Goal: Communication & Community: Ask a question

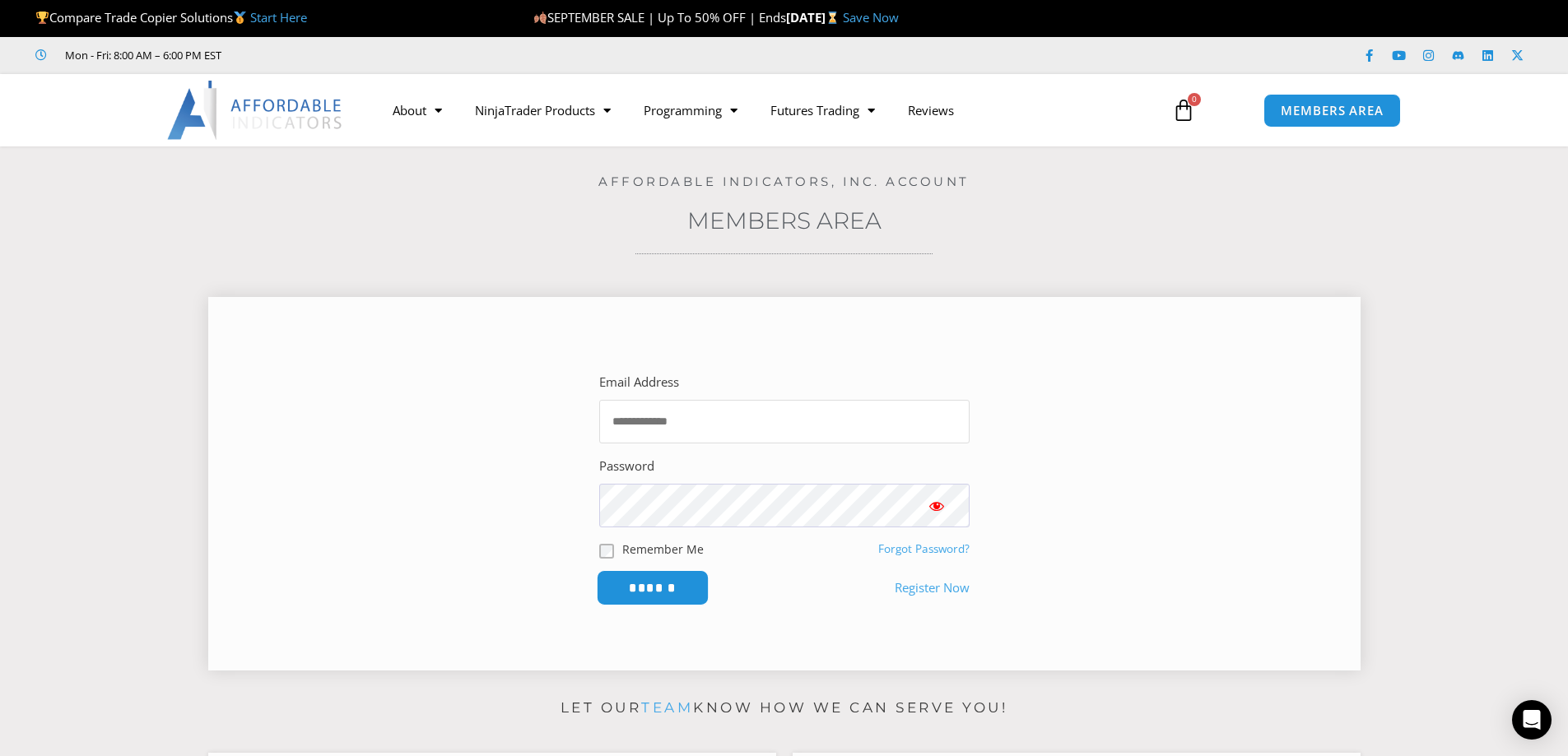
type input "**********"
click at [664, 581] on input "******" at bounding box center [653, 588] width 113 height 35
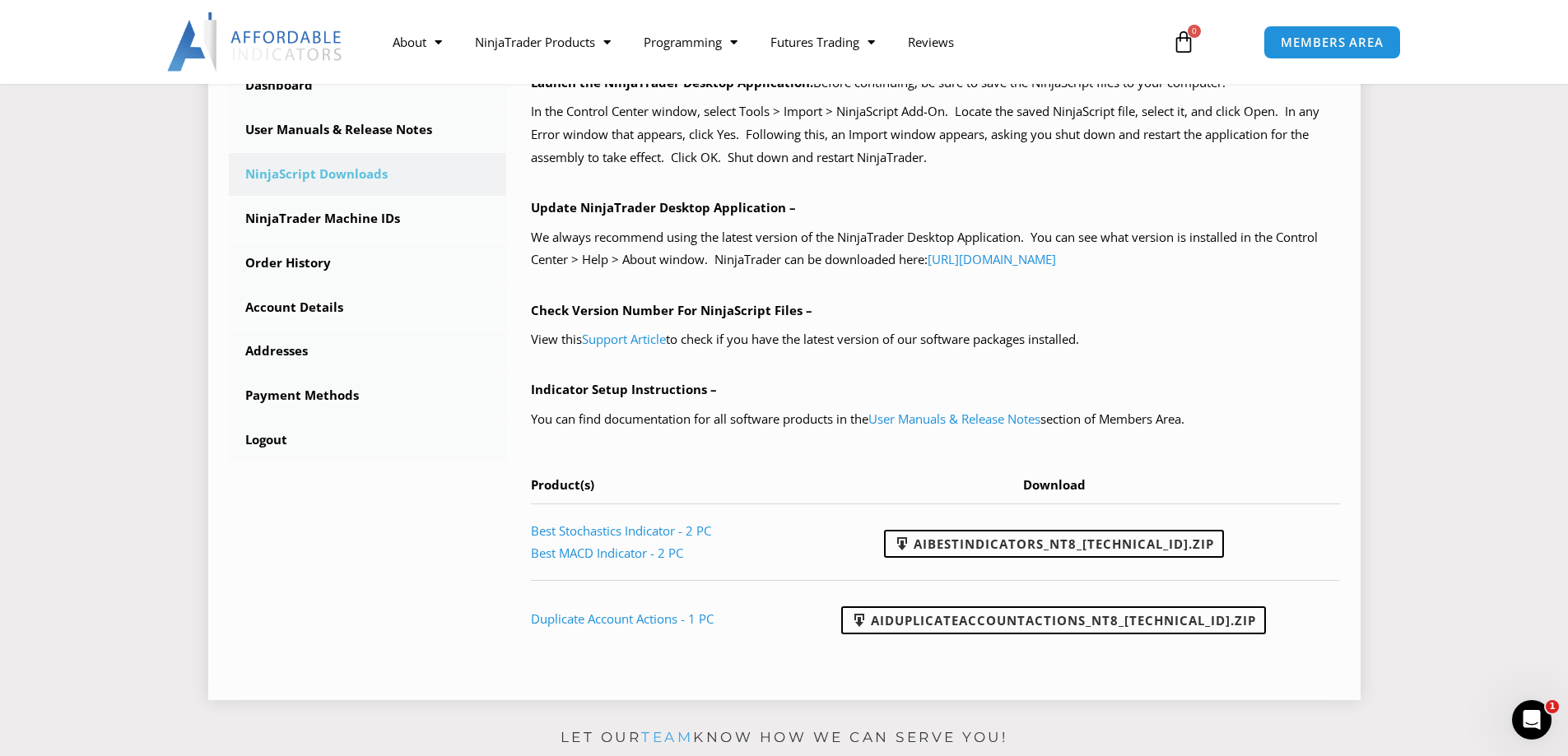
scroll to position [494, 0]
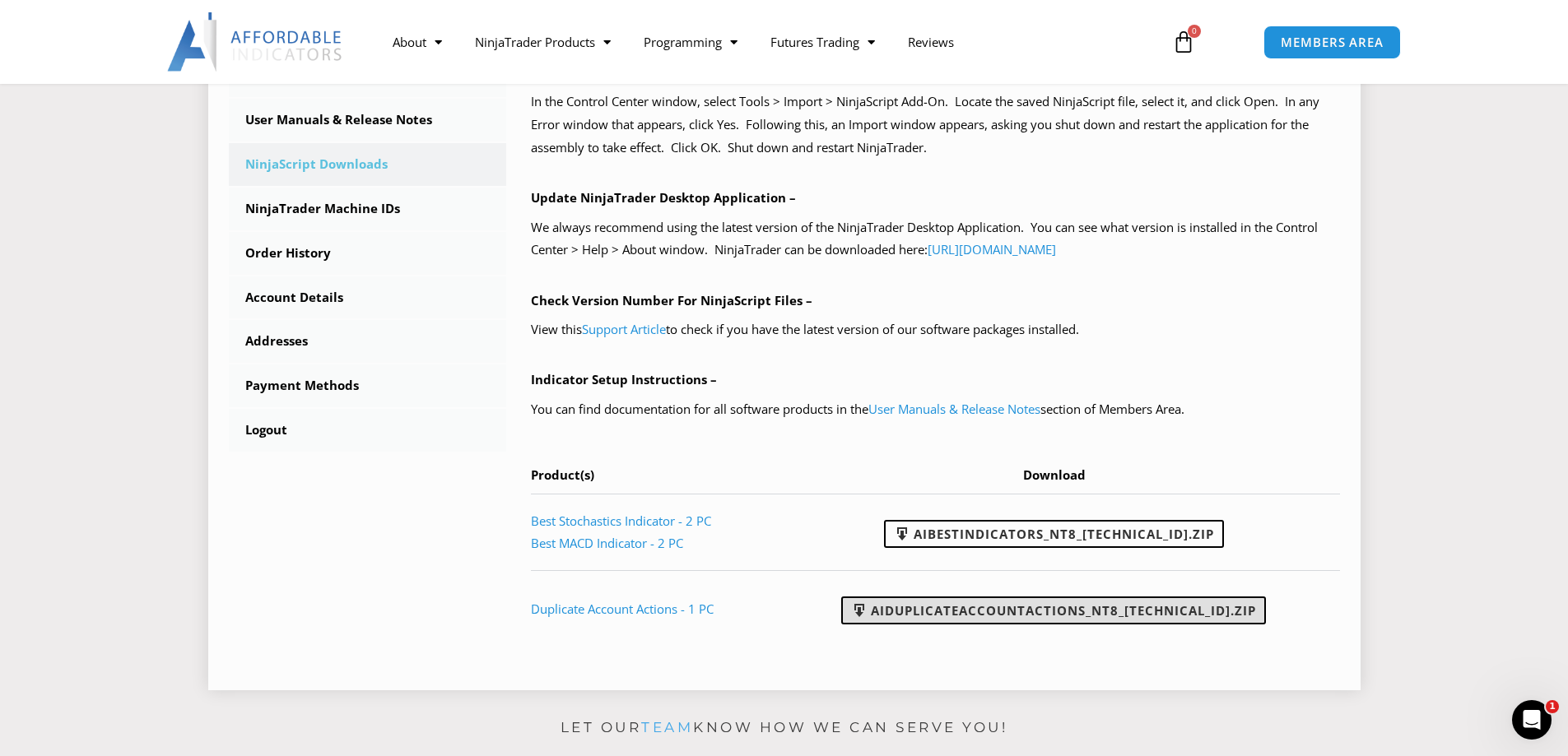
click at [1046, 607] on link "AIDuplicateAccountActions_NT8_25.9.24.1.zip" at bounding box center [1053, 611] width 424 height 28
click at [916, 410] on link "User Manuals & Release Notes" at bounding box center [954, 409] width 172 height 17
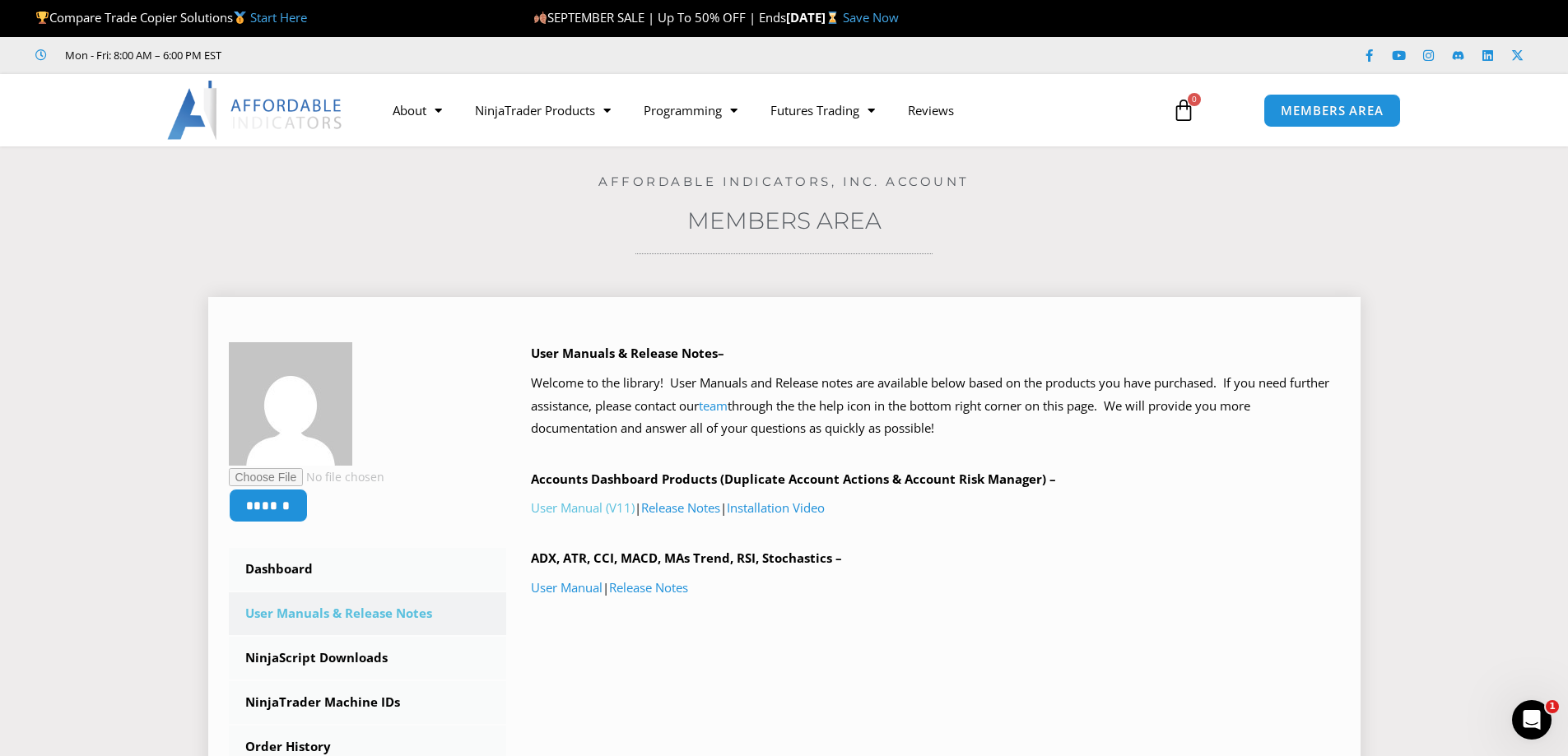
click at [603, 508] on link "User Manual (V11)" at bounding box center [583, 507] width 103 height 17
click at [1302, 106] on span "MEMBERS AREA" at bounding box center [1333, 110] width 113 height 14
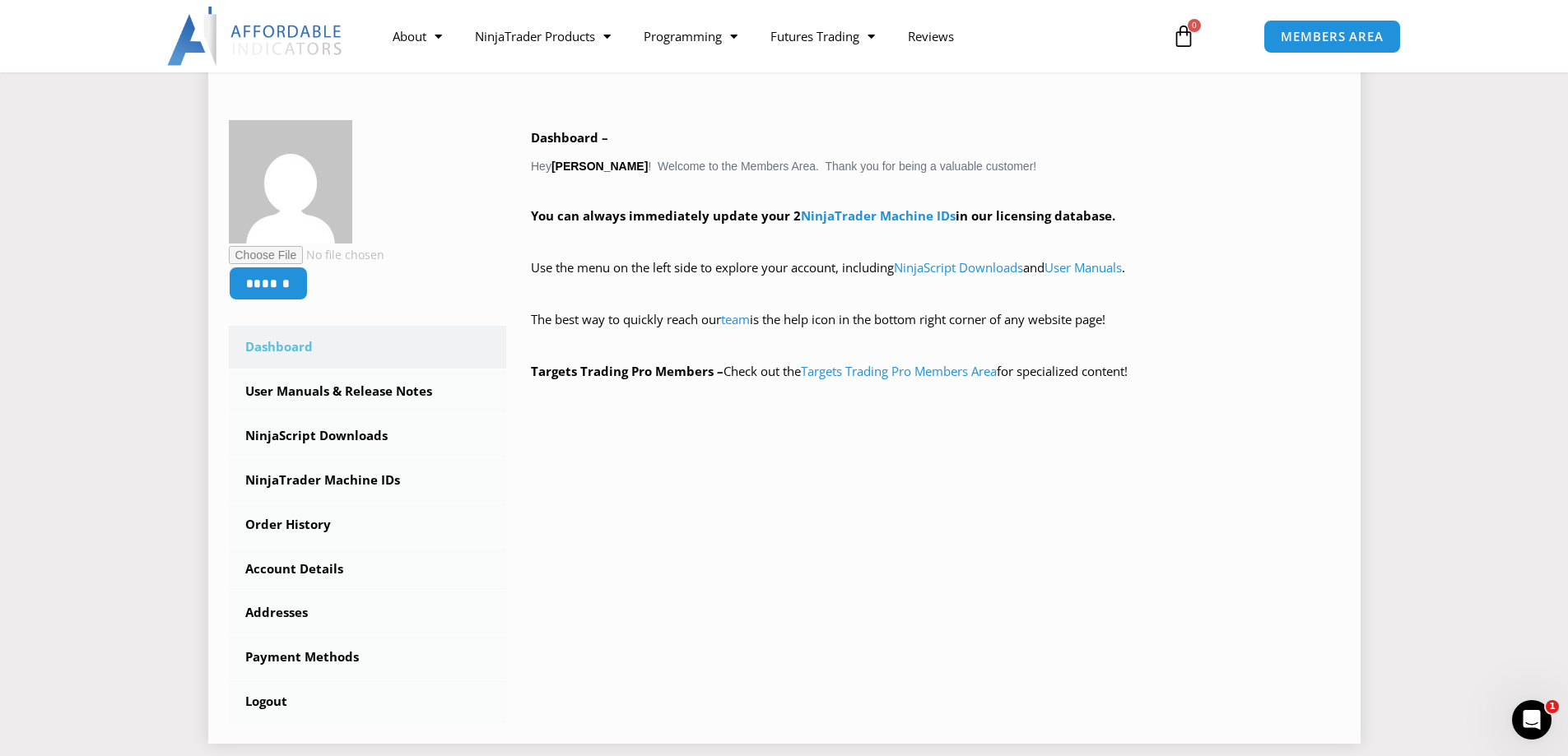
scroll to position [247, 0]
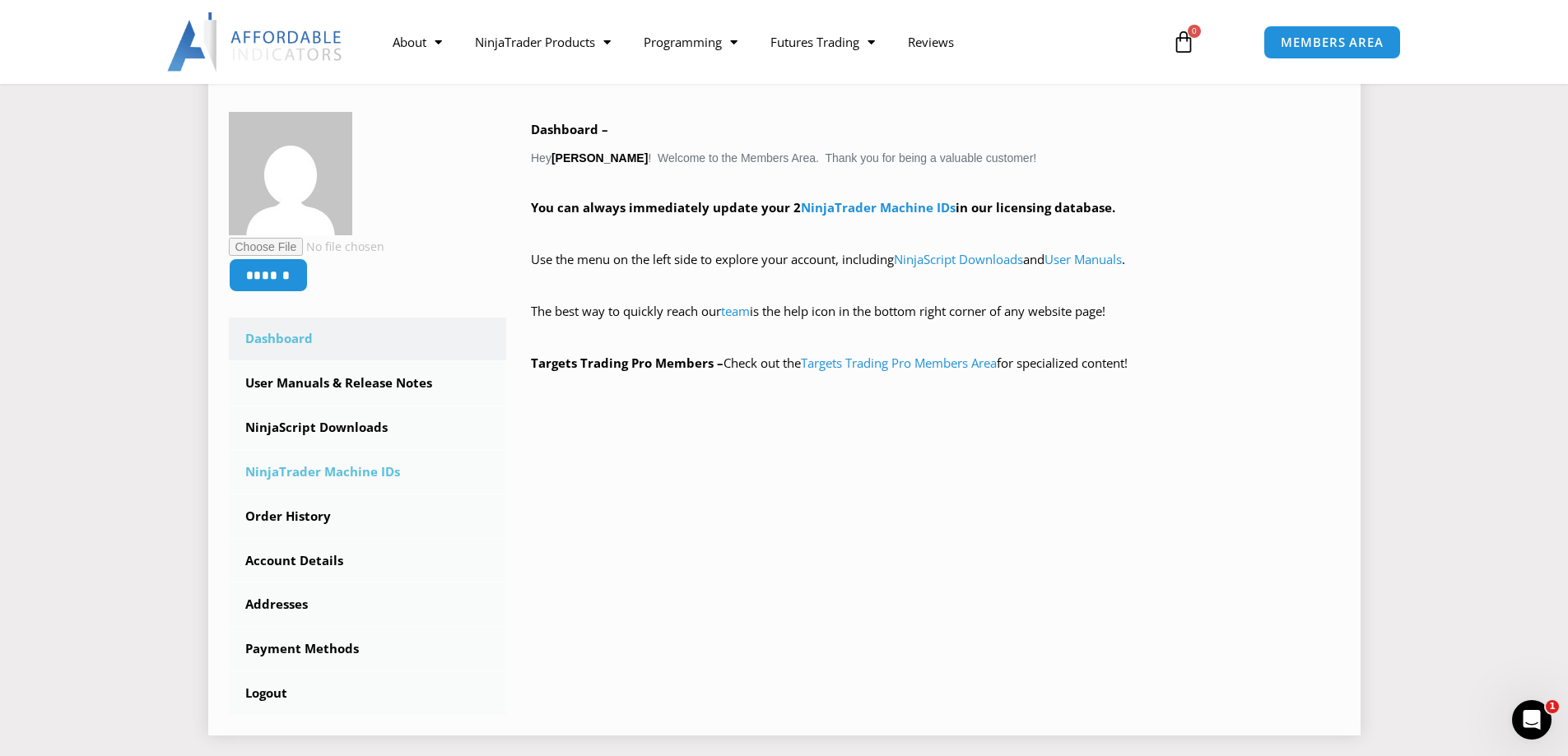
click at [382, 481] on link "NinjaTrader Machine IDs" at bounding box center [368, 472] width 278 height 43
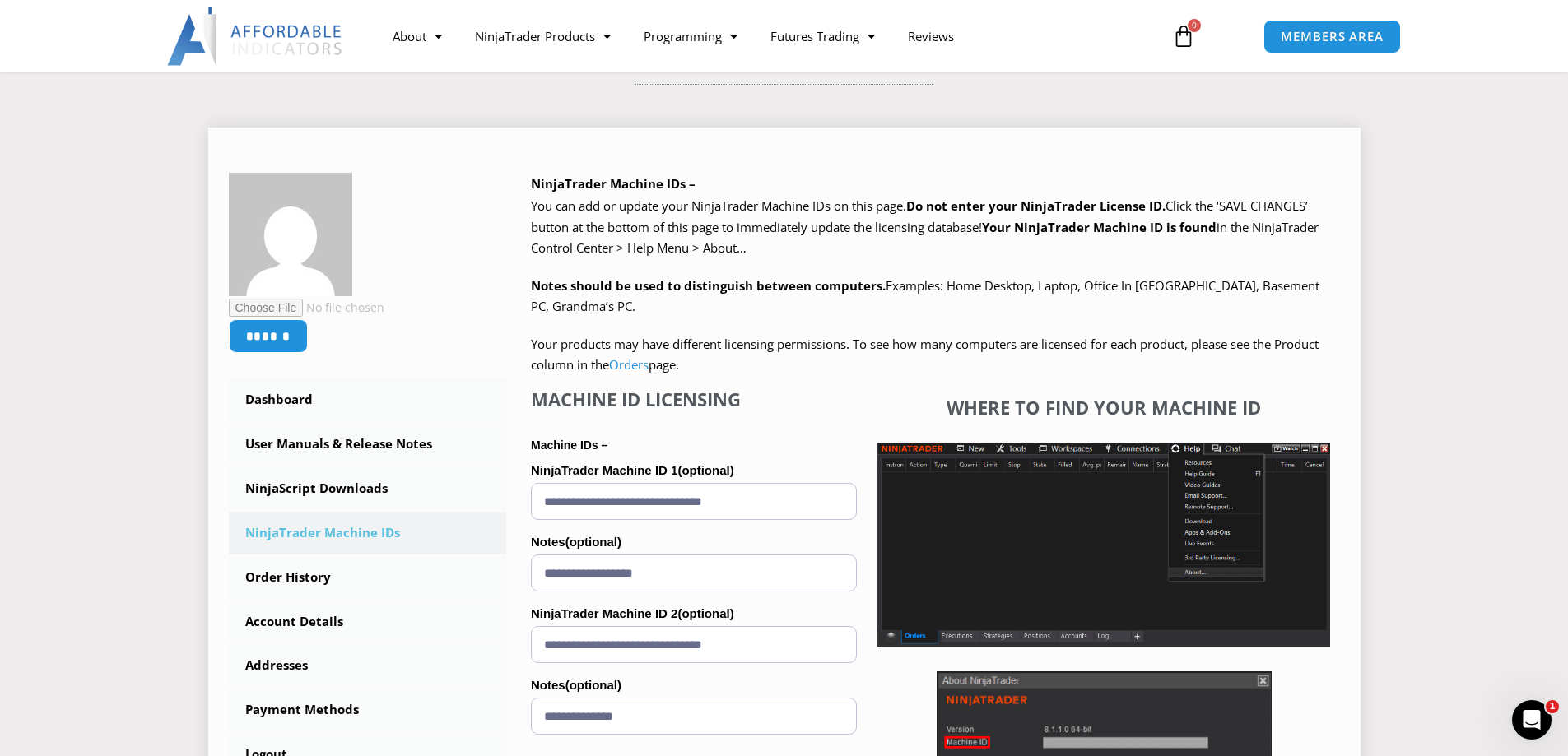
scroll to position [82, 0]
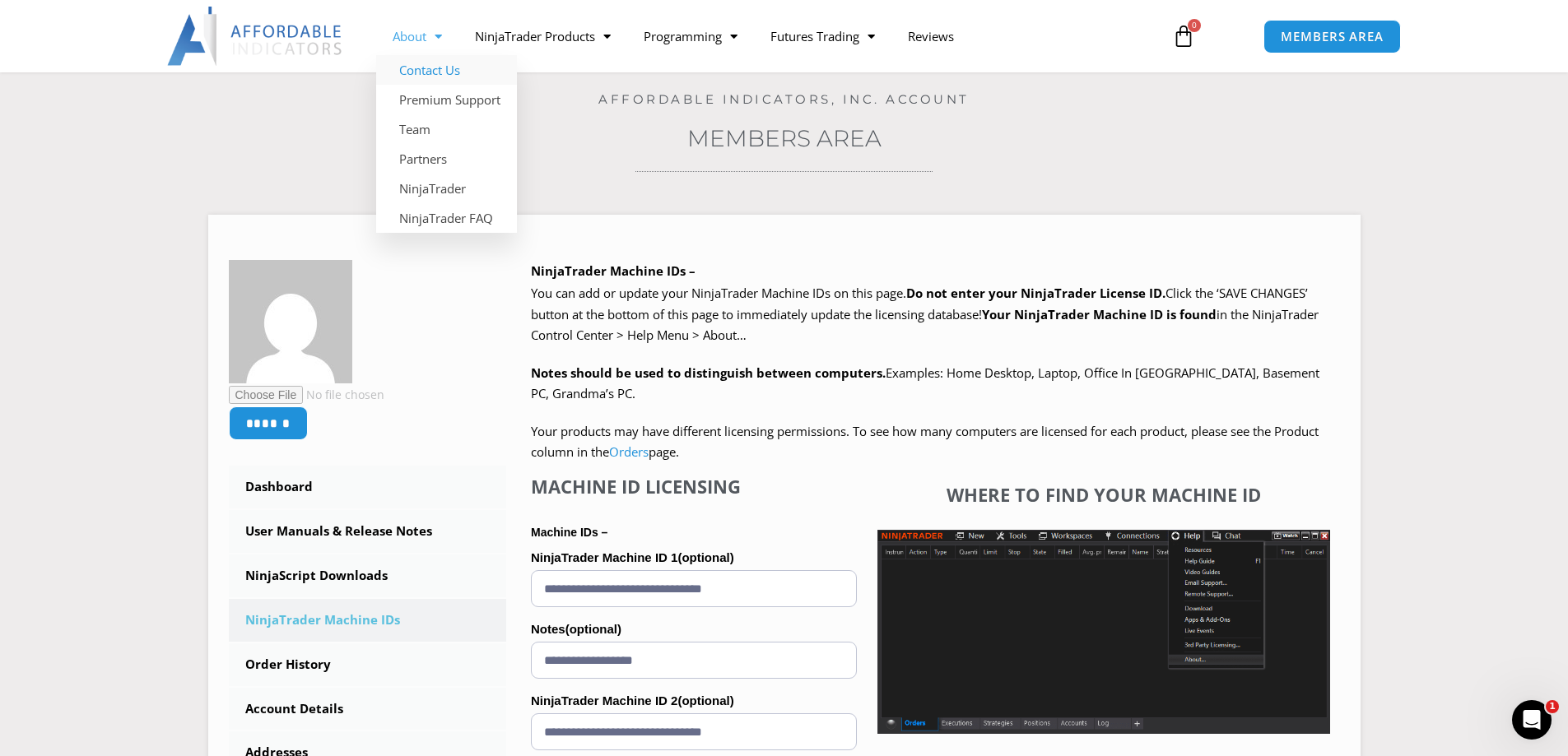
click at [420, 71] on link "Contact Us" at bounding box center [447, 70] width 141 height 29
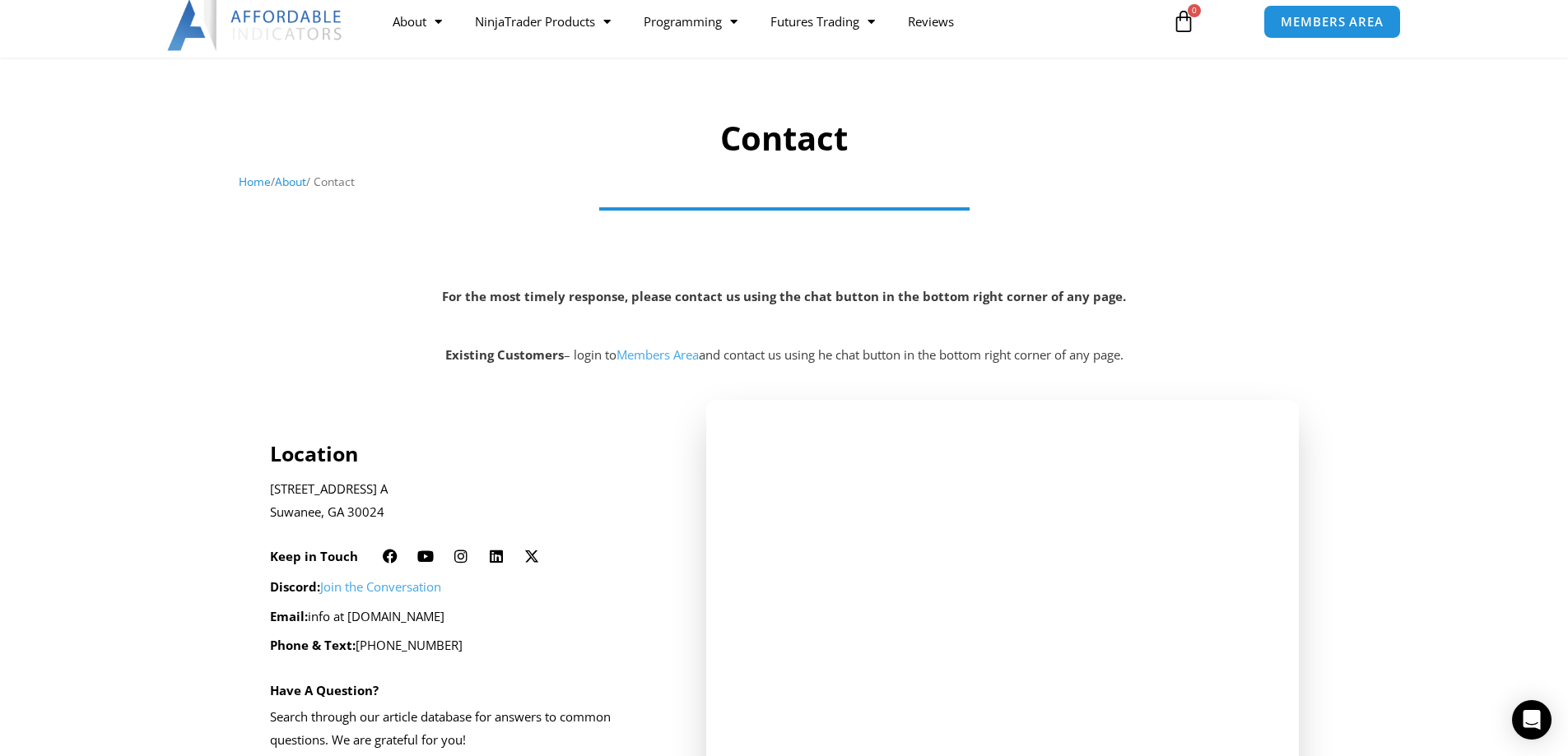
scroll to position [165, 0]
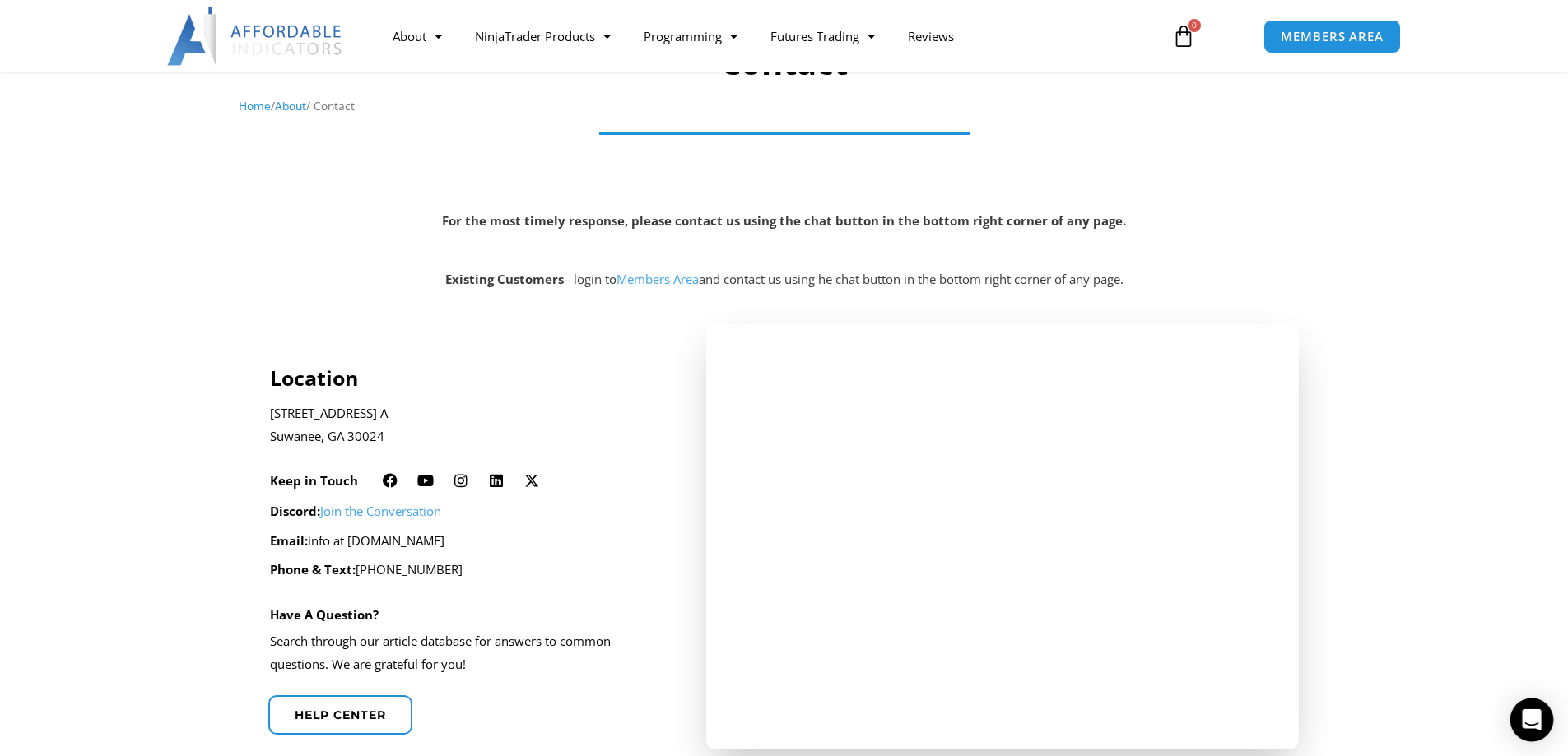
click at [1536, 715] on icon "Open Intercom Messenger" at bounding box center [1531, 720] width 19 height 21
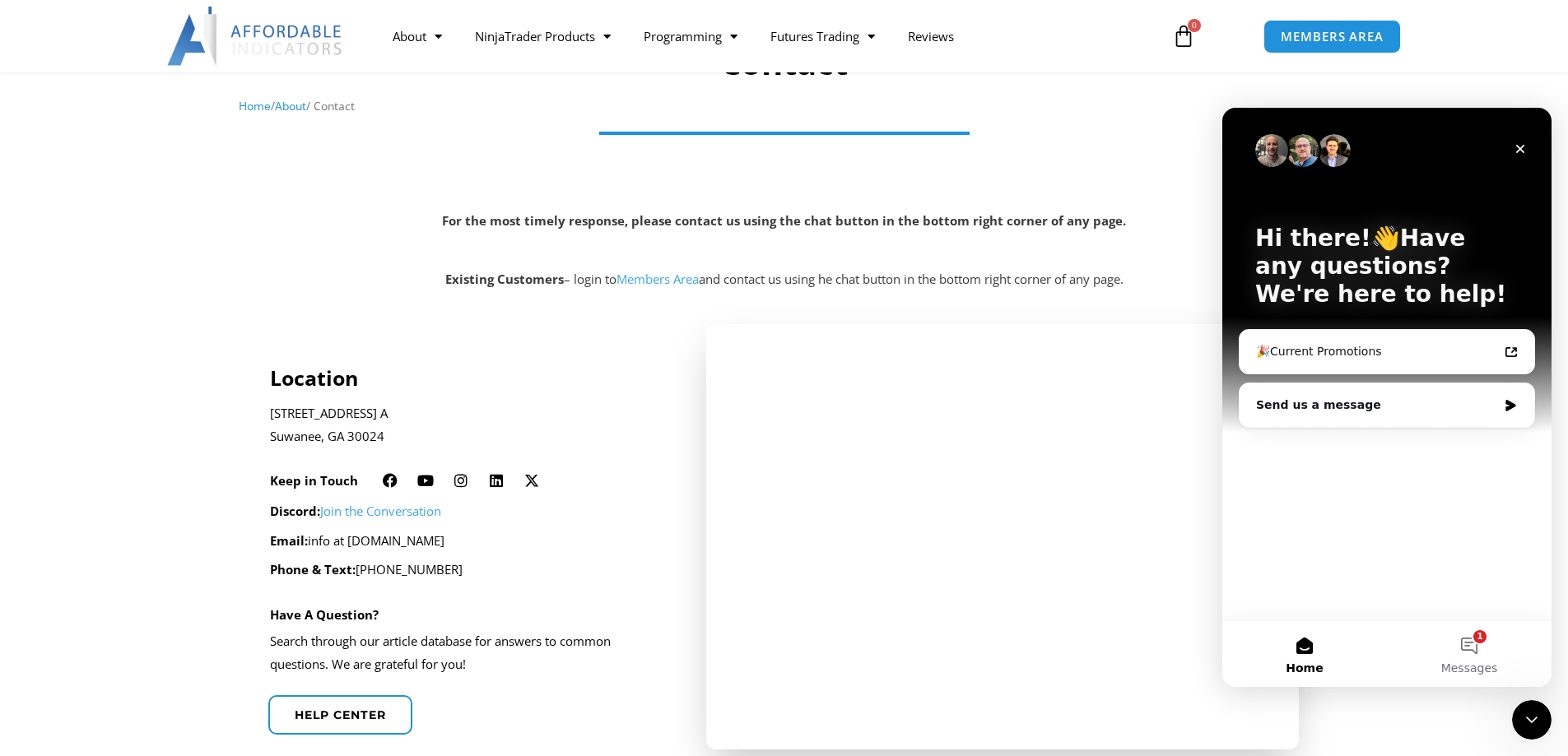
scroll to position [0, 0]
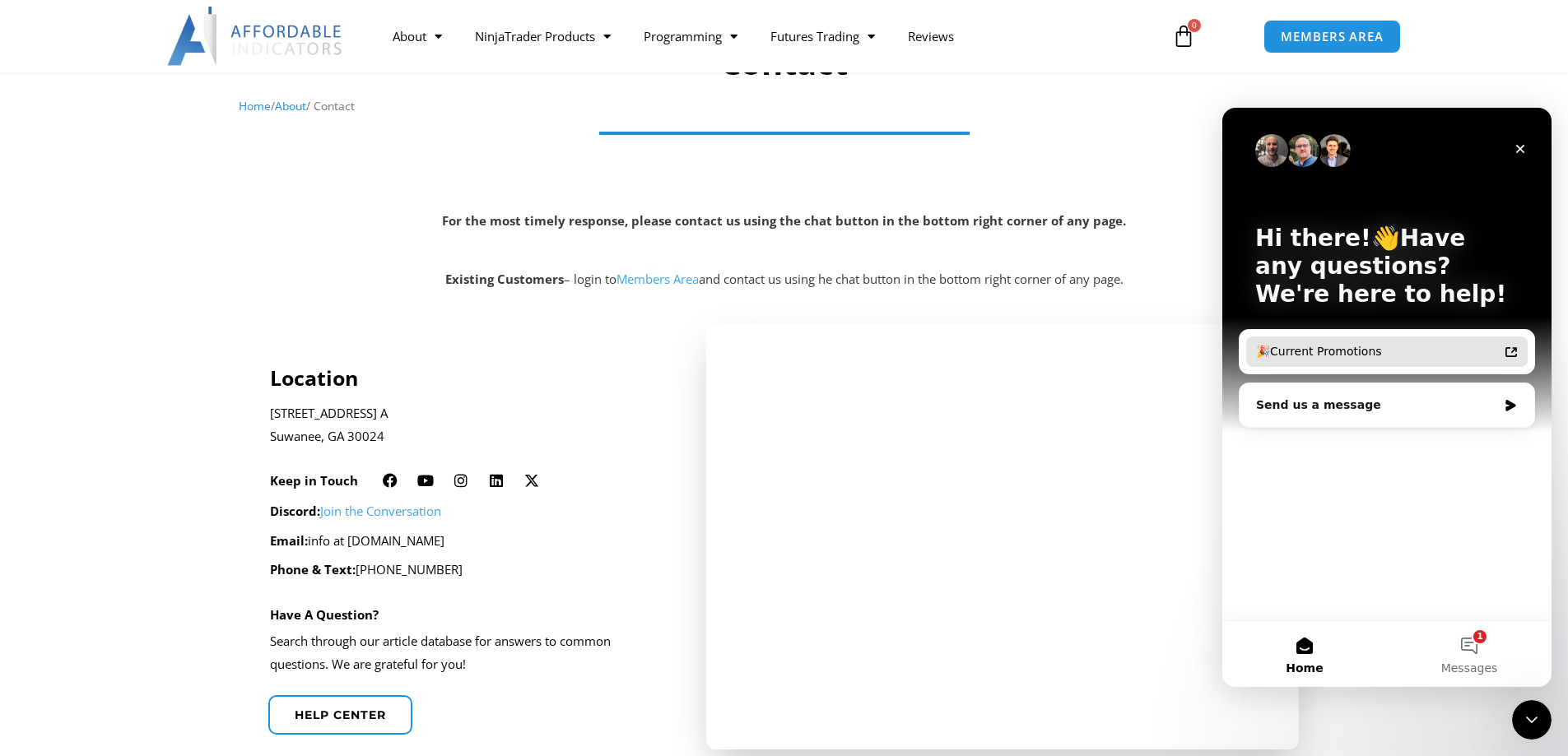
click at [1517, 350] on icon "Intercom messenger" at bounding box center [1511, 352] width 14 height 14
click at [1505, 411] on div "Send us a message" at bounding box center [1387, 405] width 295 height 44
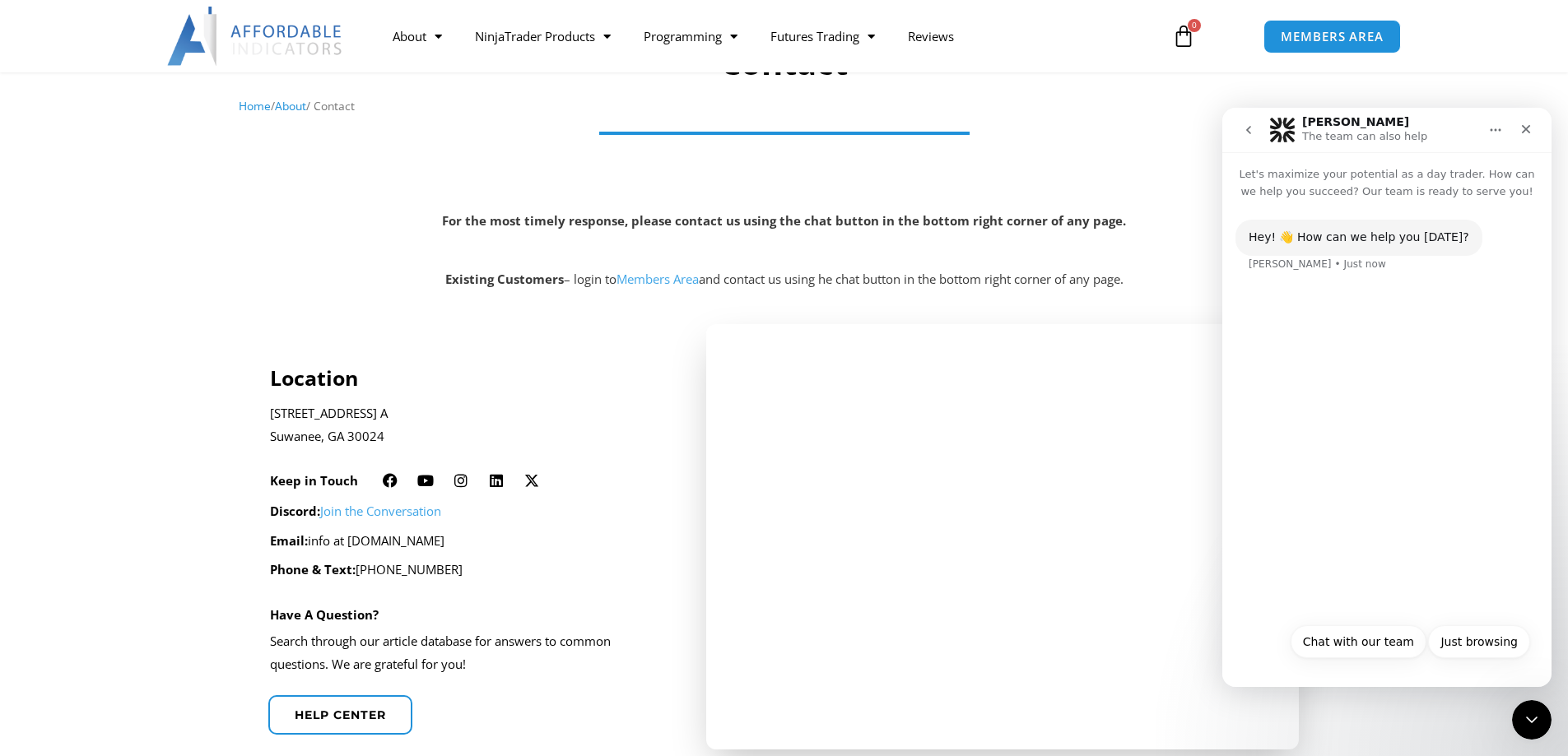
click at [1279, 350] on div "Hey! 👋 How can we help you today? Solomon • Just now" at bounding box center [1387, 407] width 330 height 415
click at [1367, 640] on button "Chat with our team" at bounding box center [1358, 642] width 136 height 33
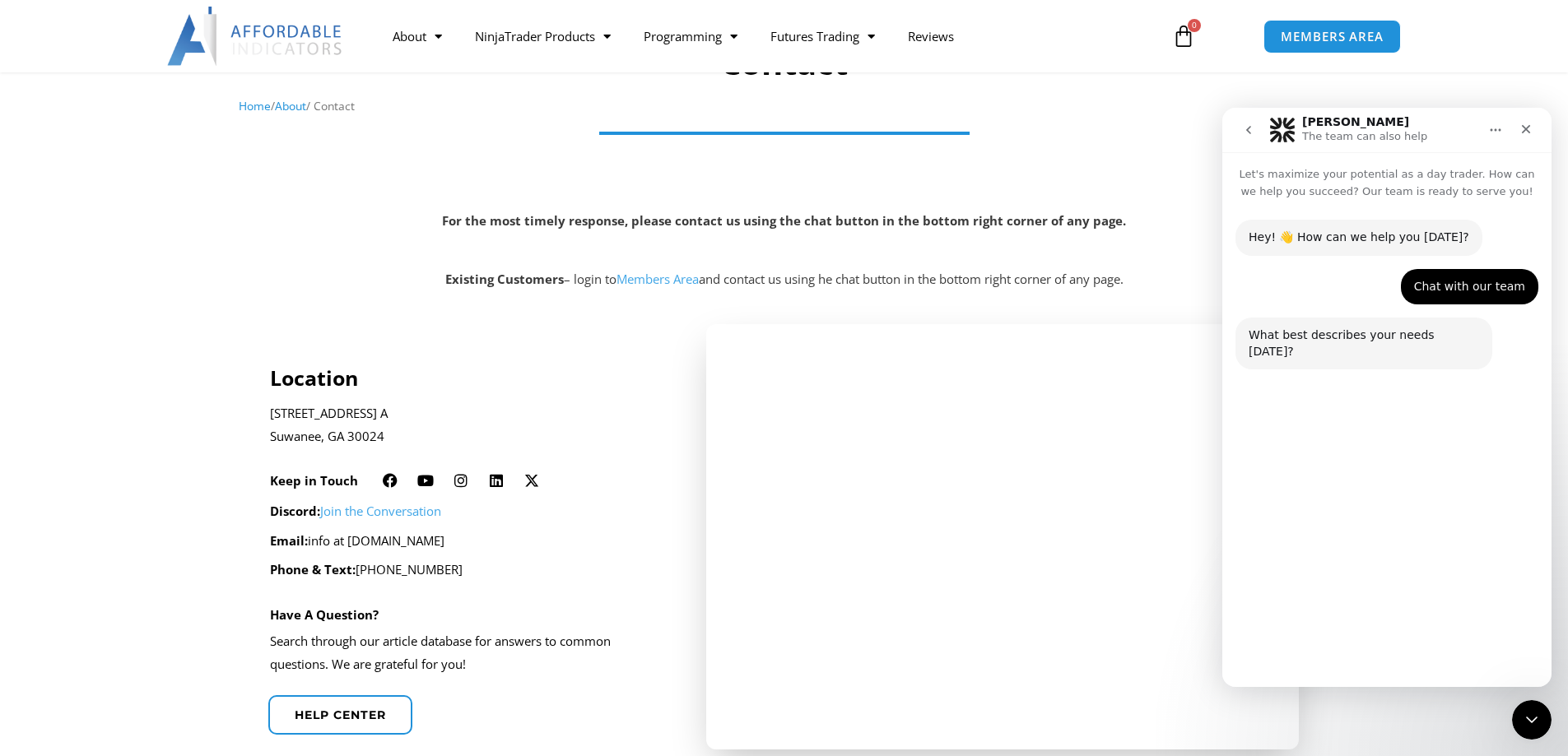
click at [1339, 597] on button "Technical Support" at bounding box center [1342, 603] width 127 height 33
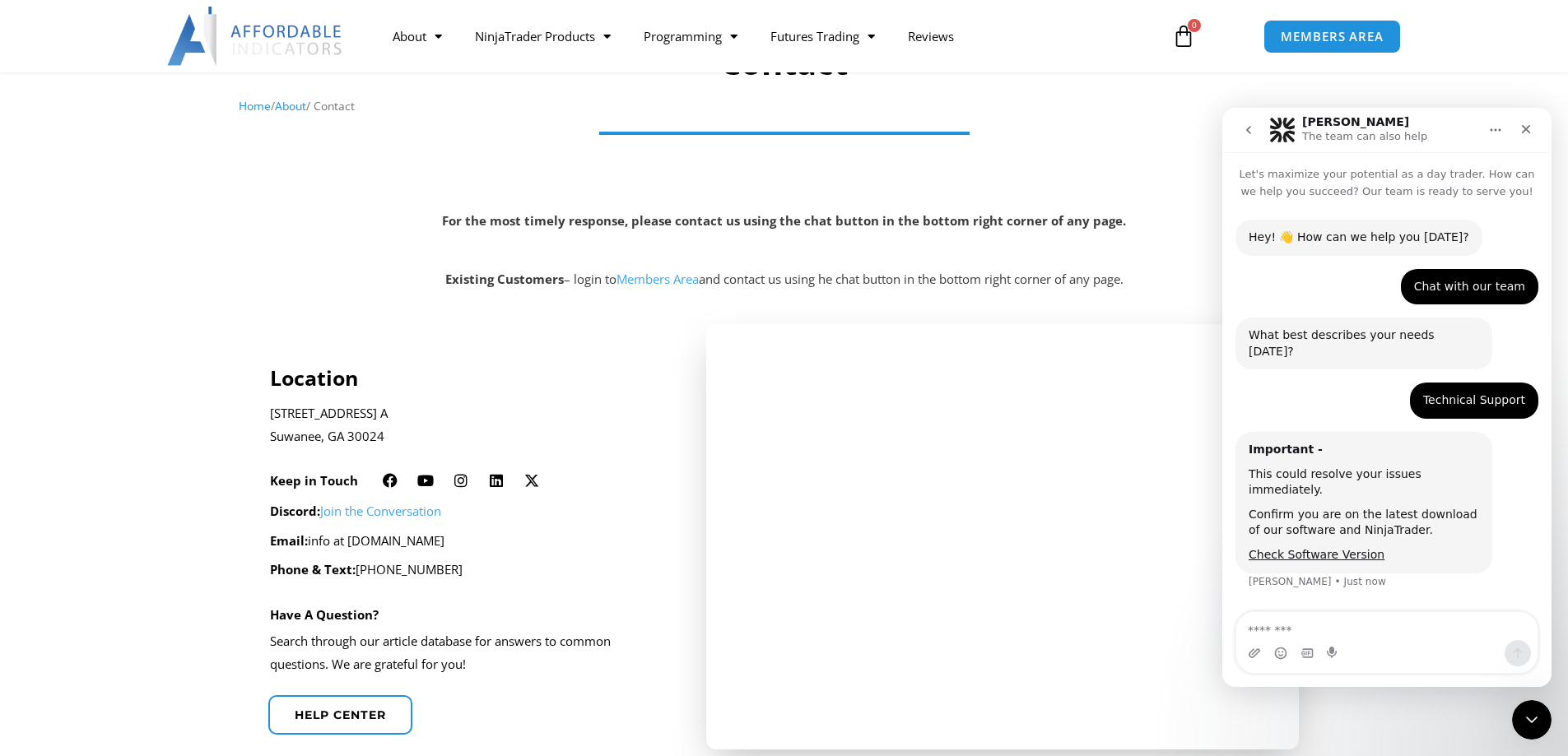
type textarea "*"
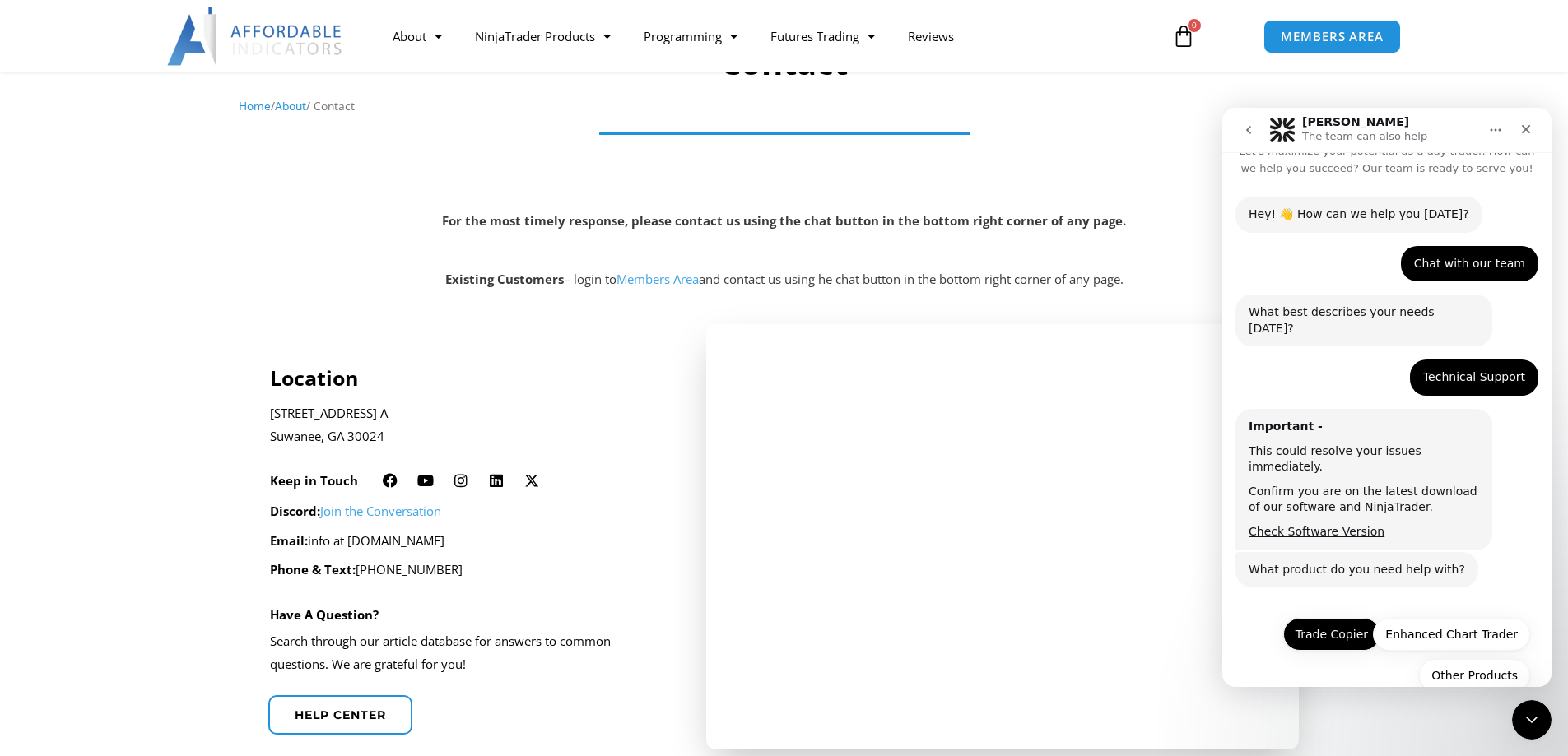
click at [1340, 618] on button "Trade Copier" at bounding box center [1332, 635] width 98 height 33
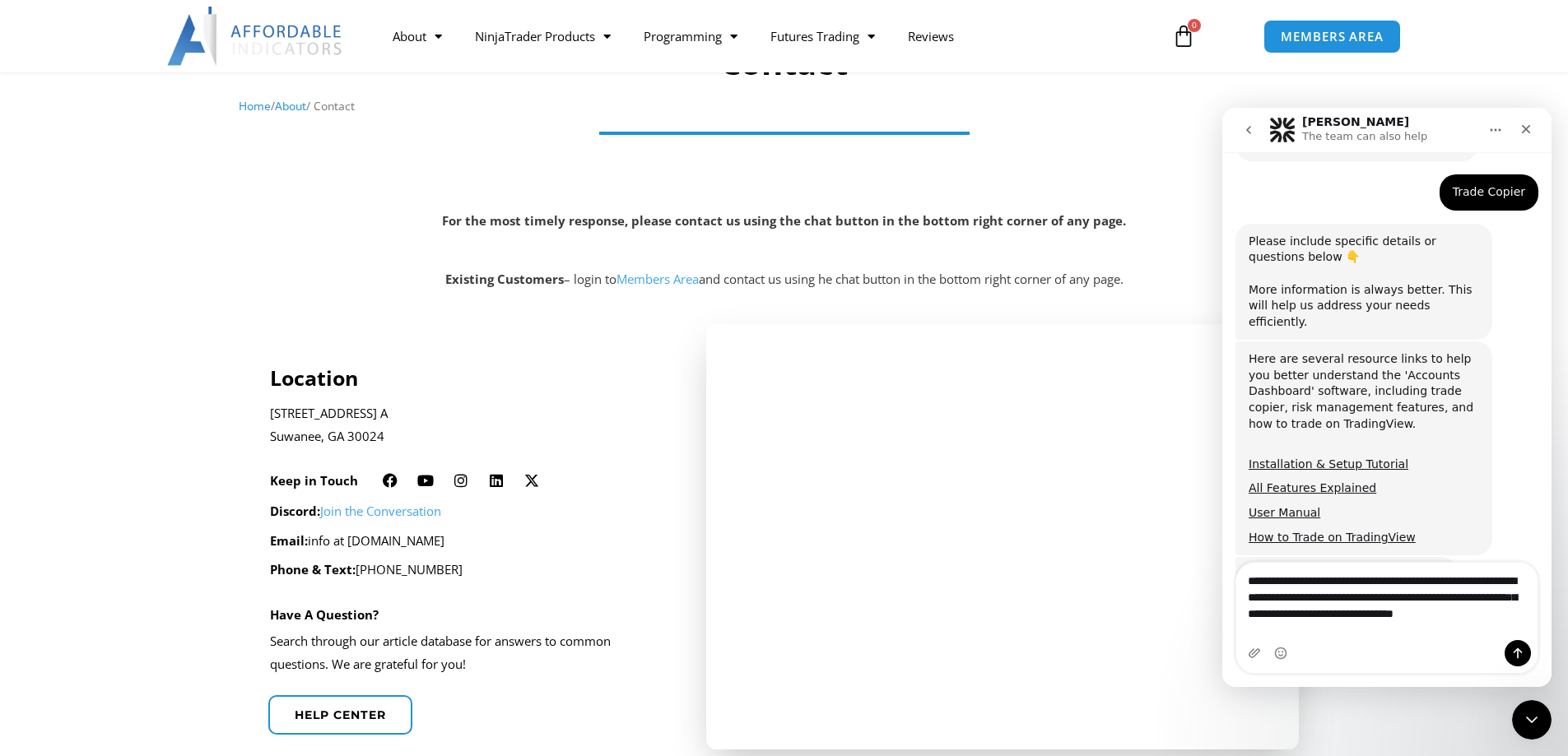
scroll to position [466, 0]
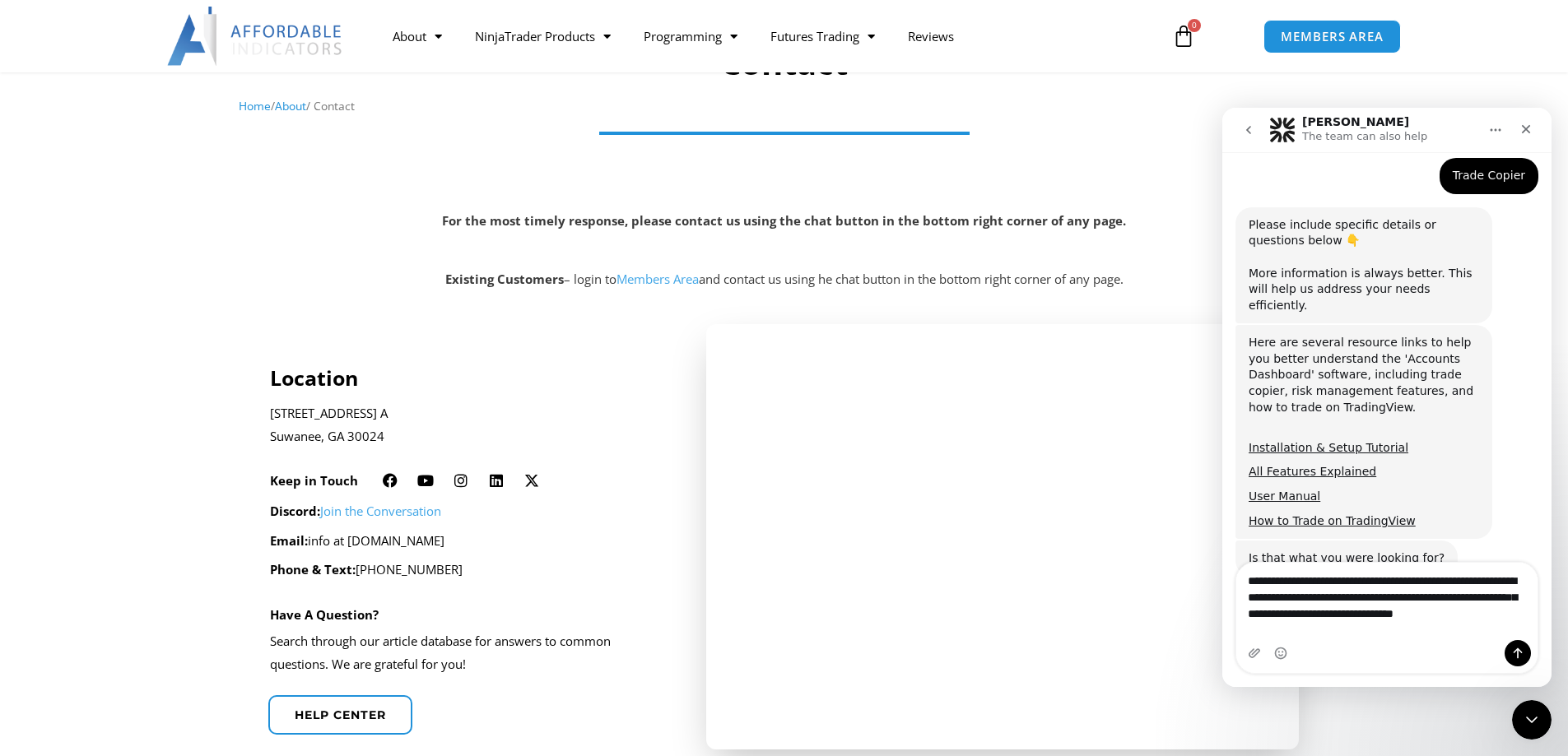
type textarea "**********"
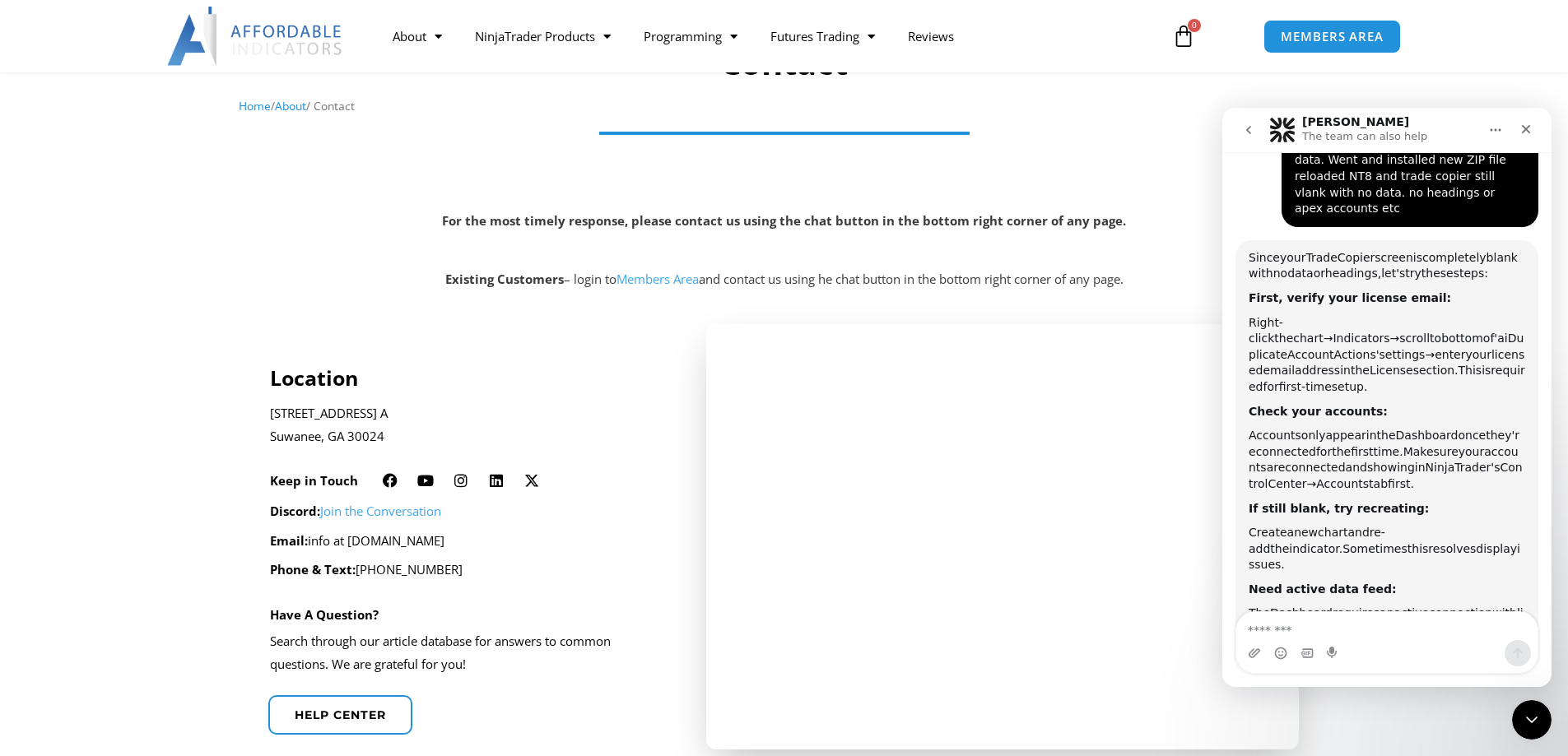
scroll to position [941, 0]
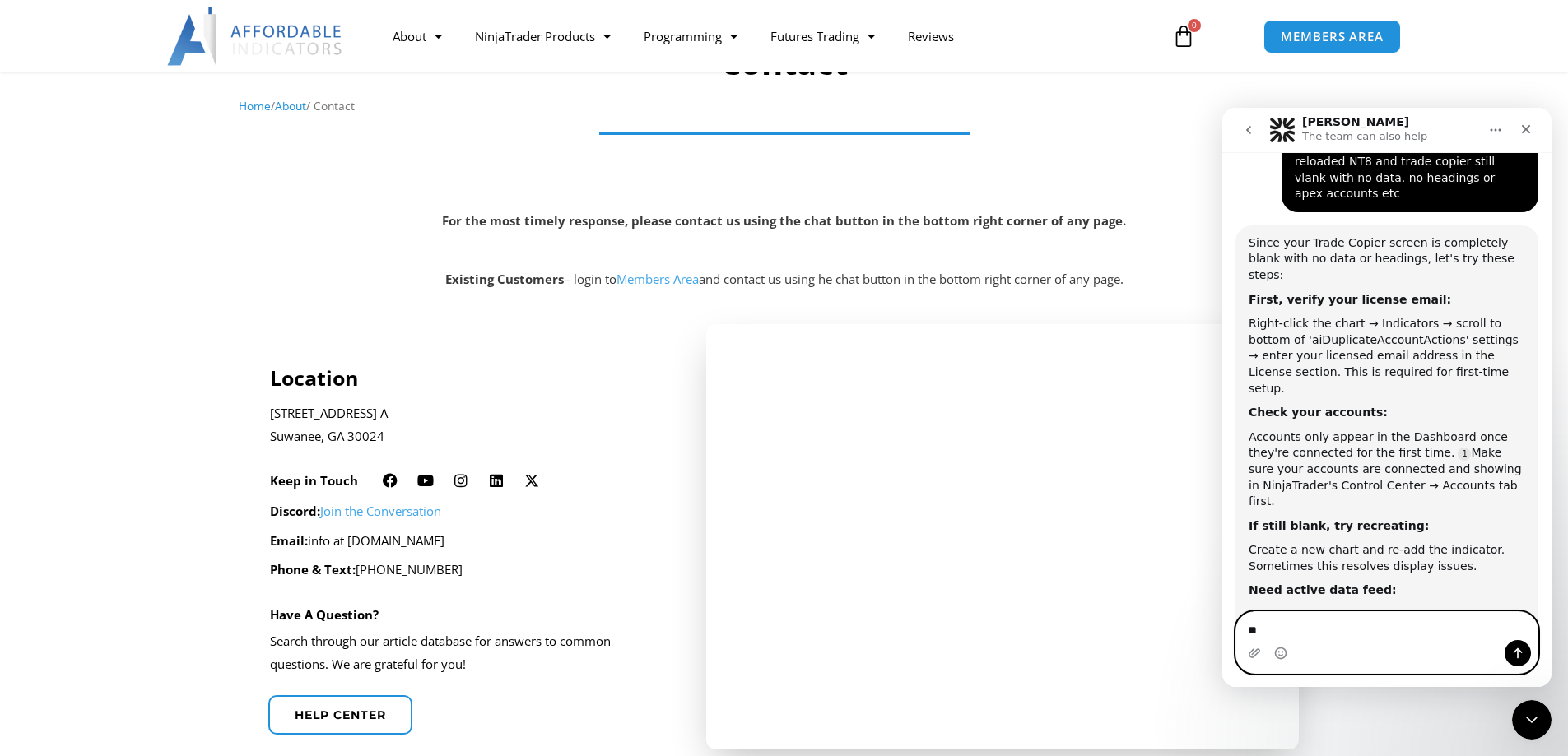
type textarea "***"
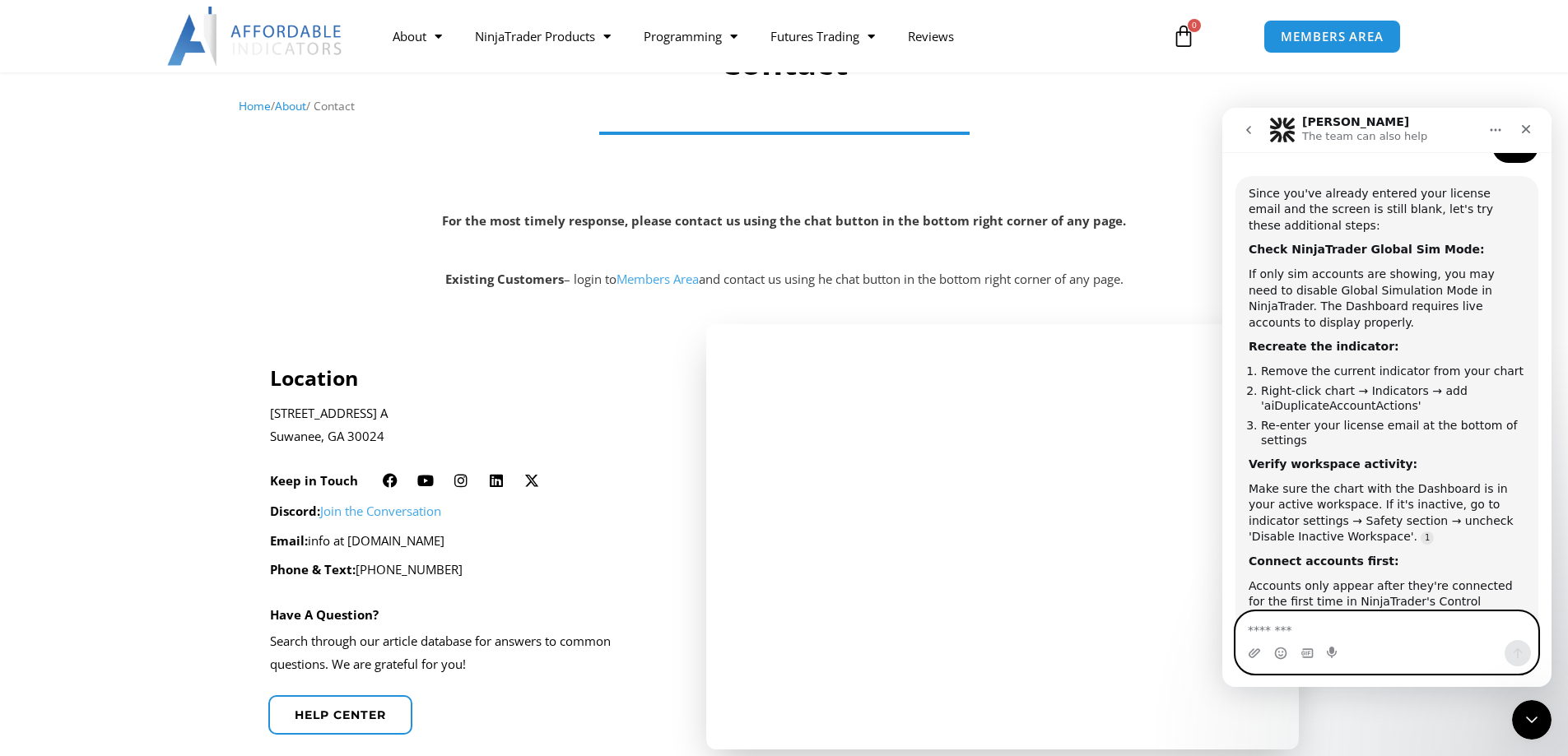
scroll to position [1610, 0]
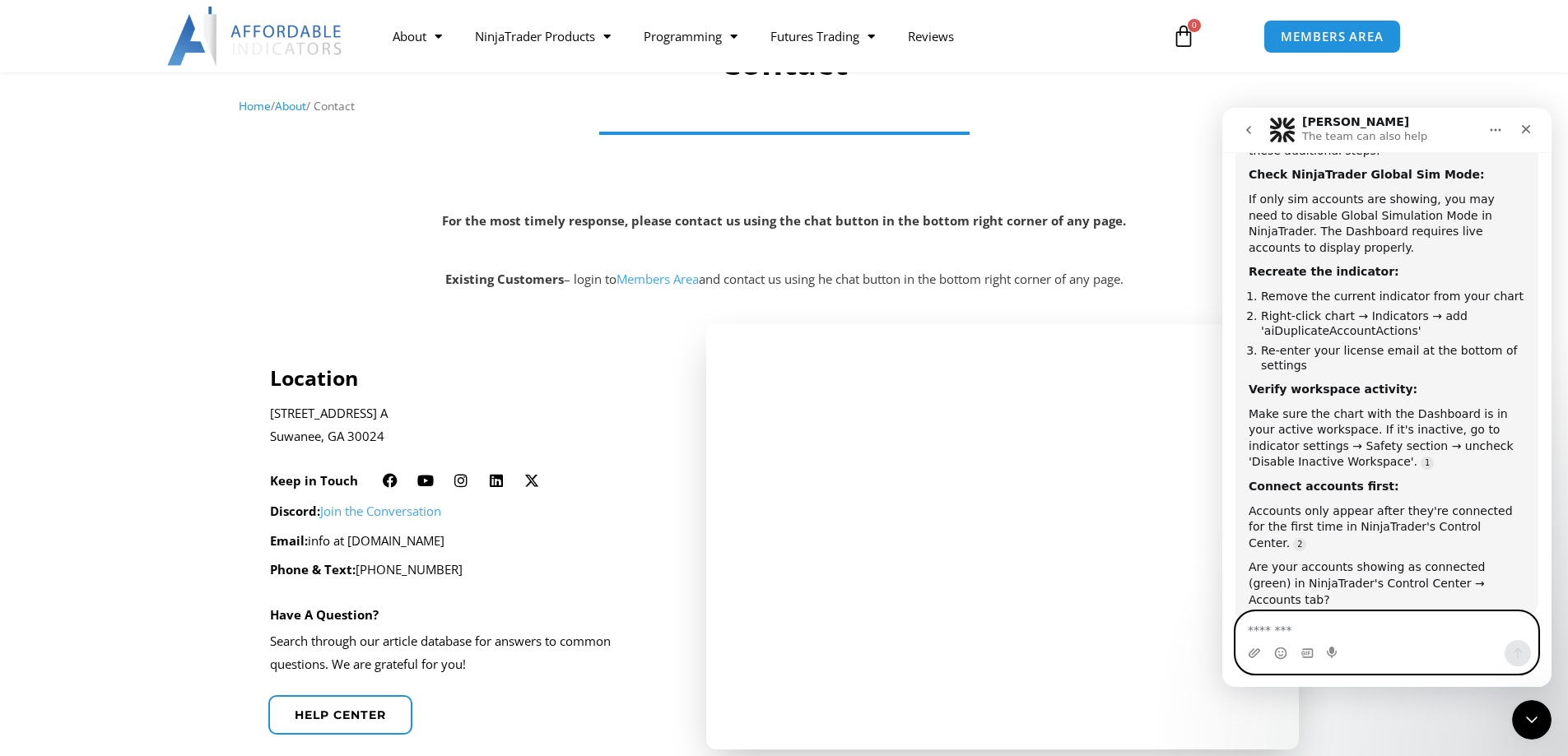
click at [1266, 624] on textarea "Message…" at bounding box center [1387, 626] width 302 height 28
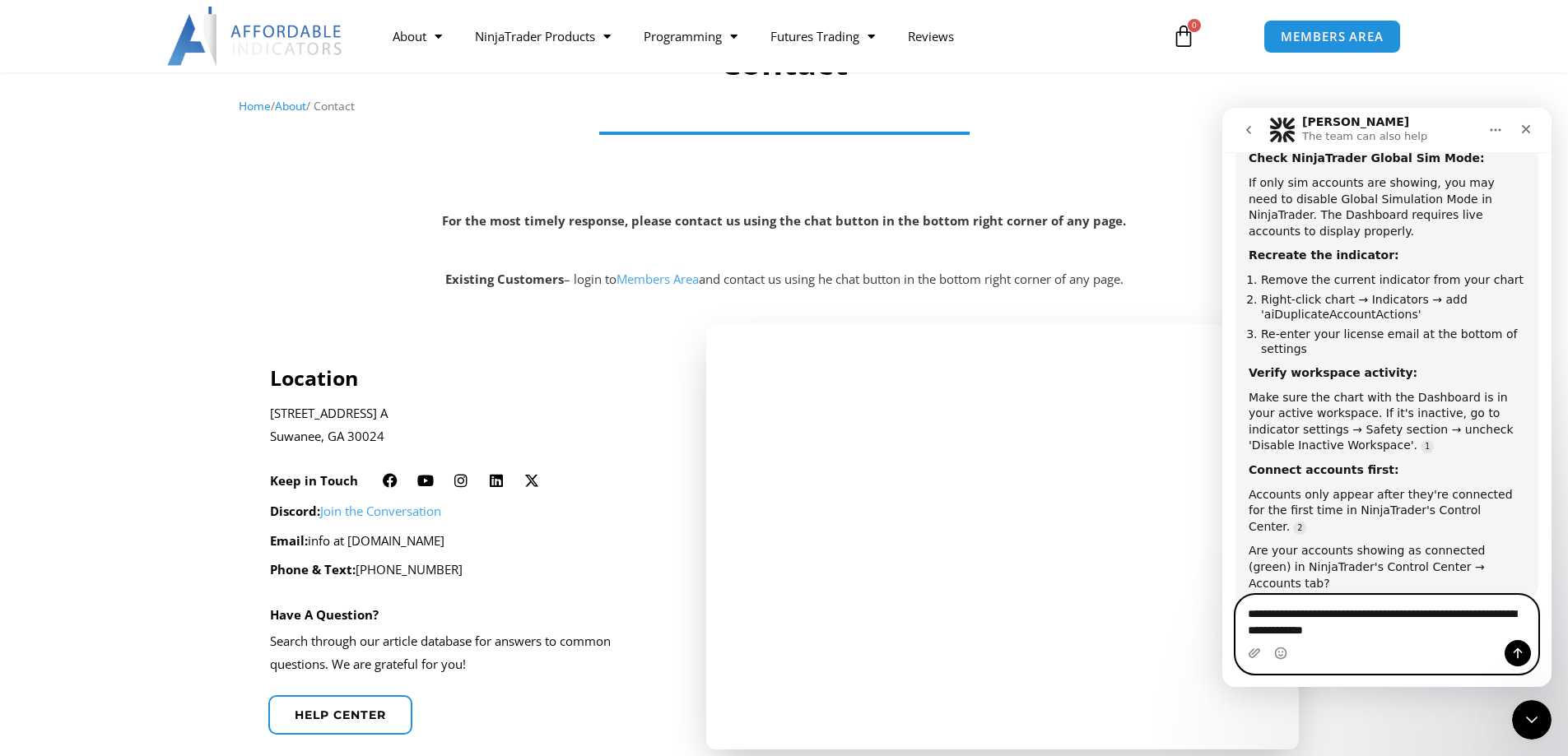
type textarea "**********"
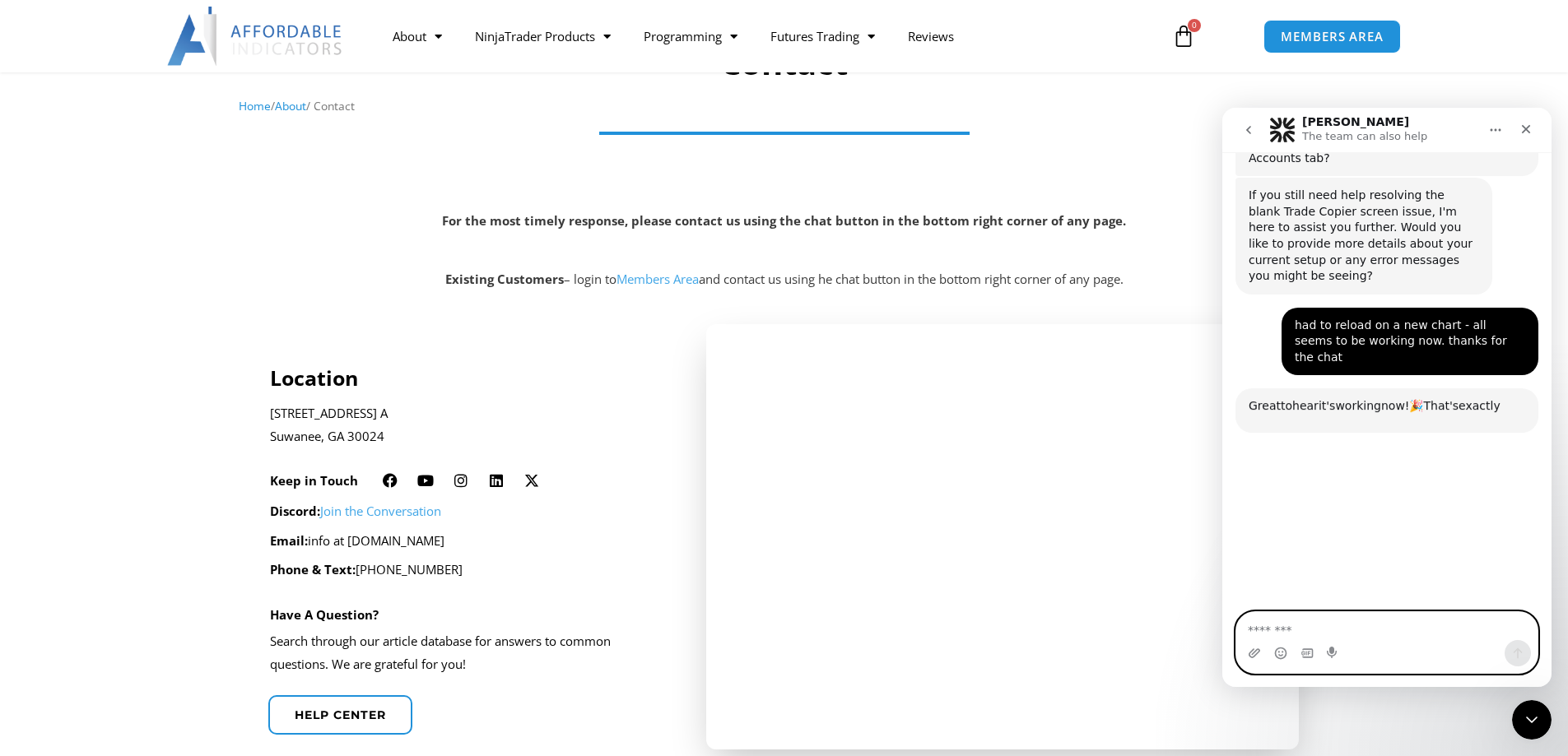
scroll to position [2052, 0]
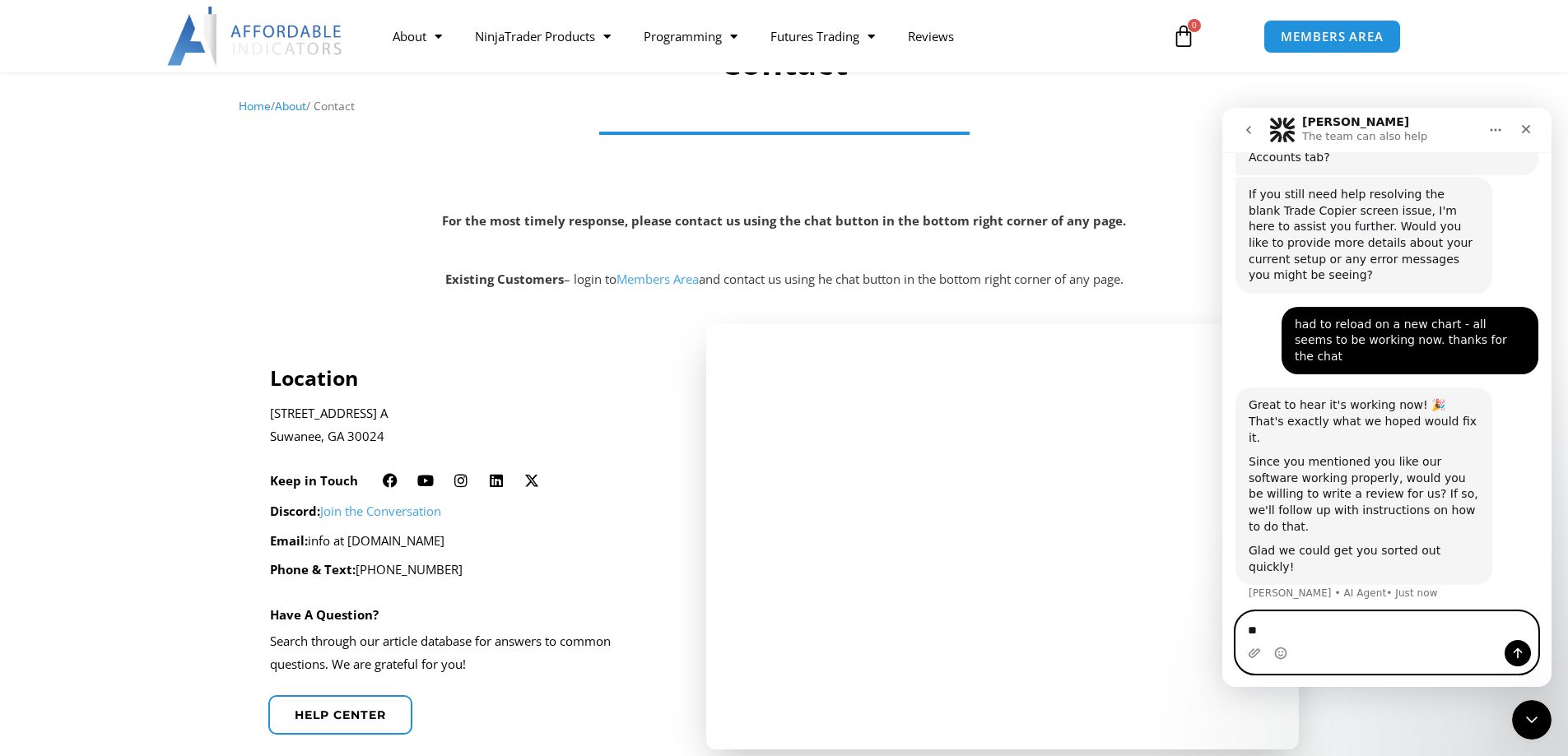
type textarea "***"
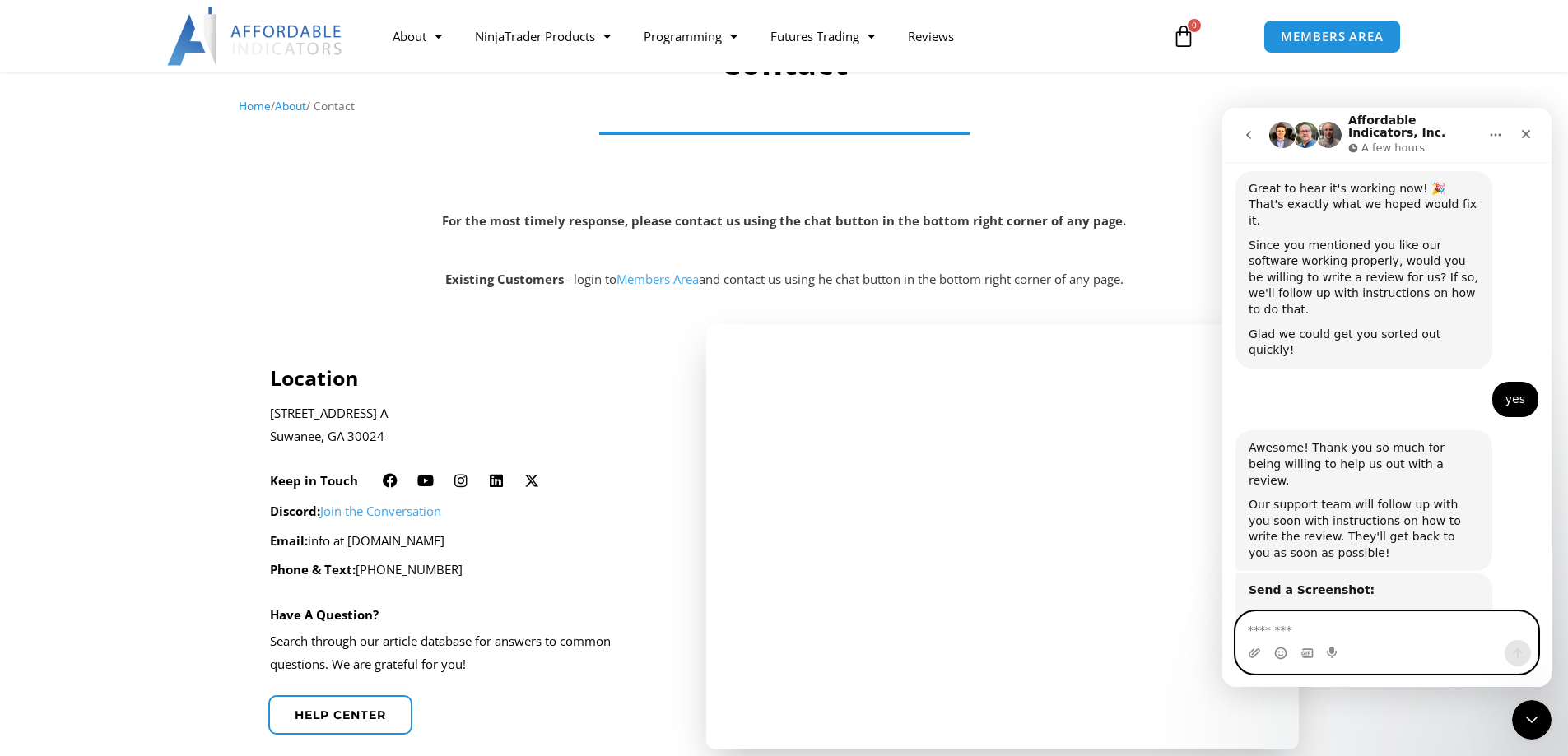
scroll to position [2314, 0]
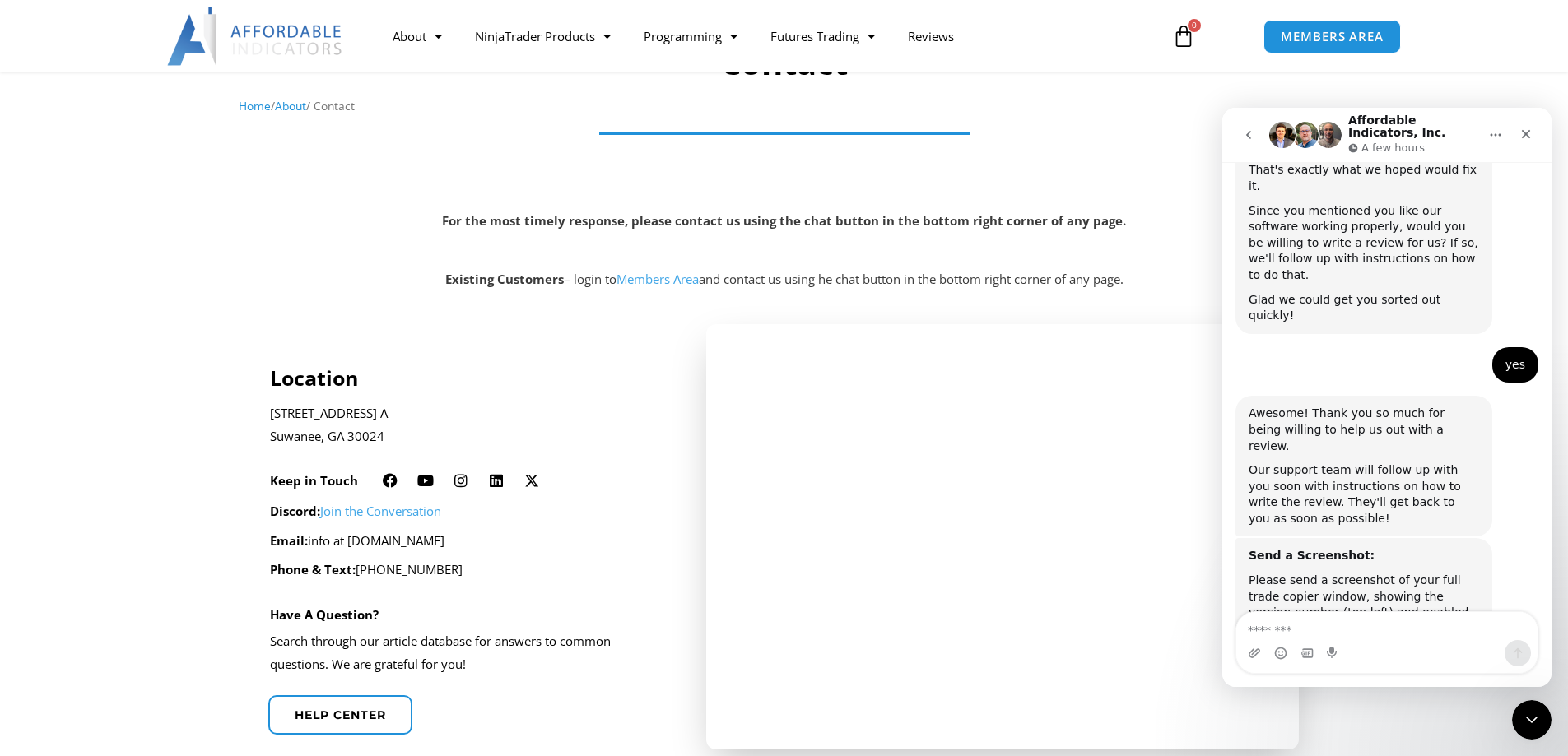
click at [1320, 679] on link "How to take a screenshot?" at bounding box center [1325, 686] width 152 height 14
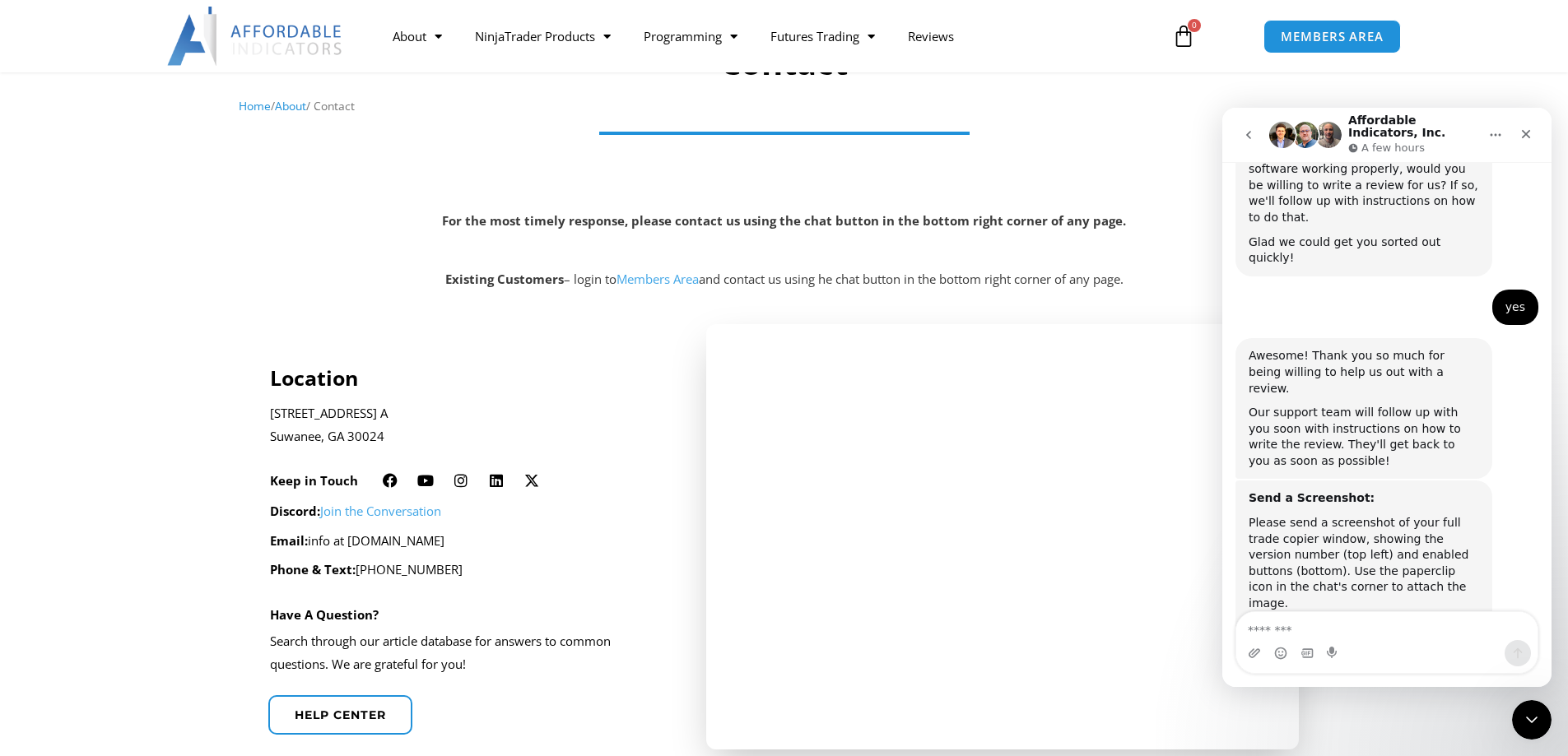
scroll to position [2407, 0]
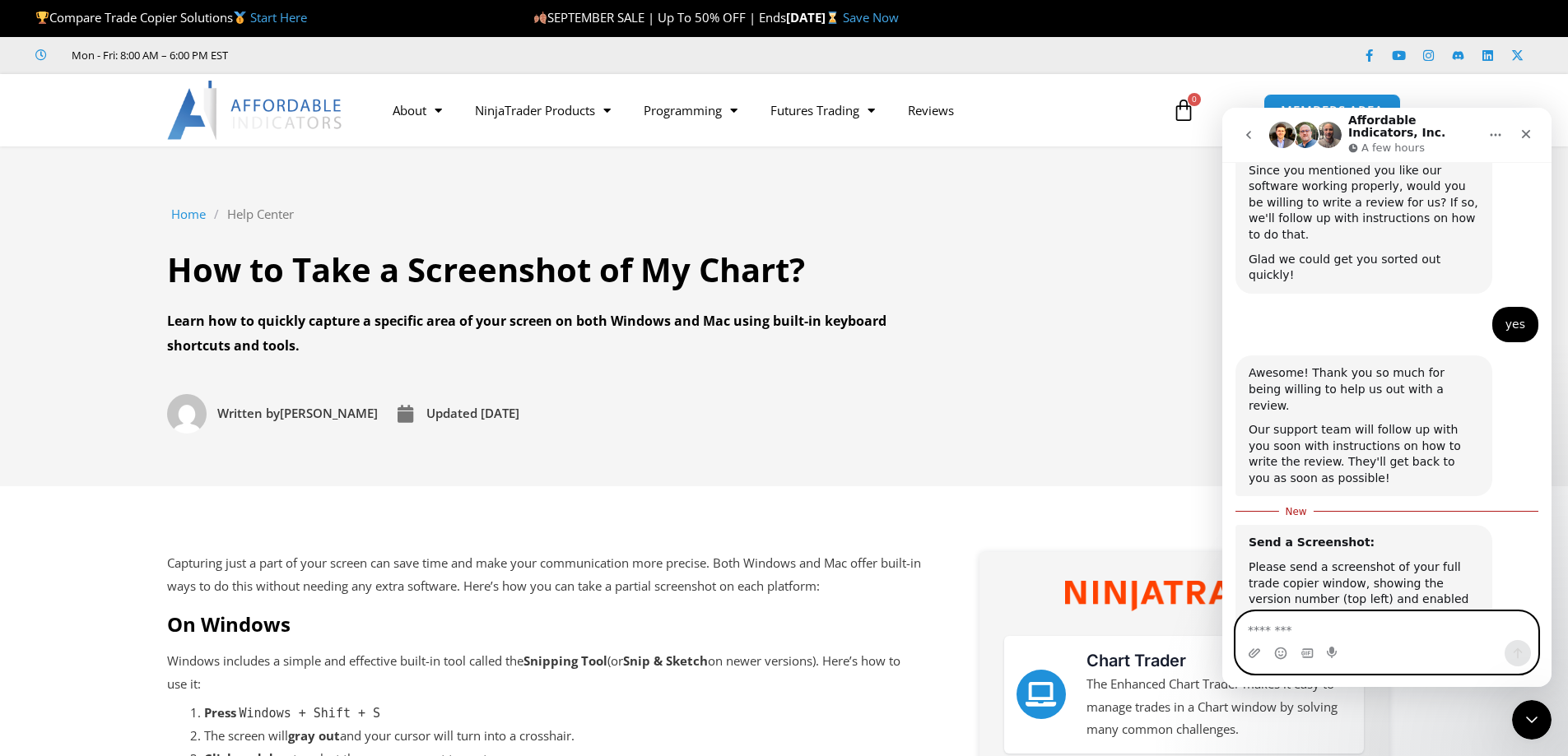
click at [1260, 626] on textarea "Message…" at bounding box center [1387, 626] width 302 height 28
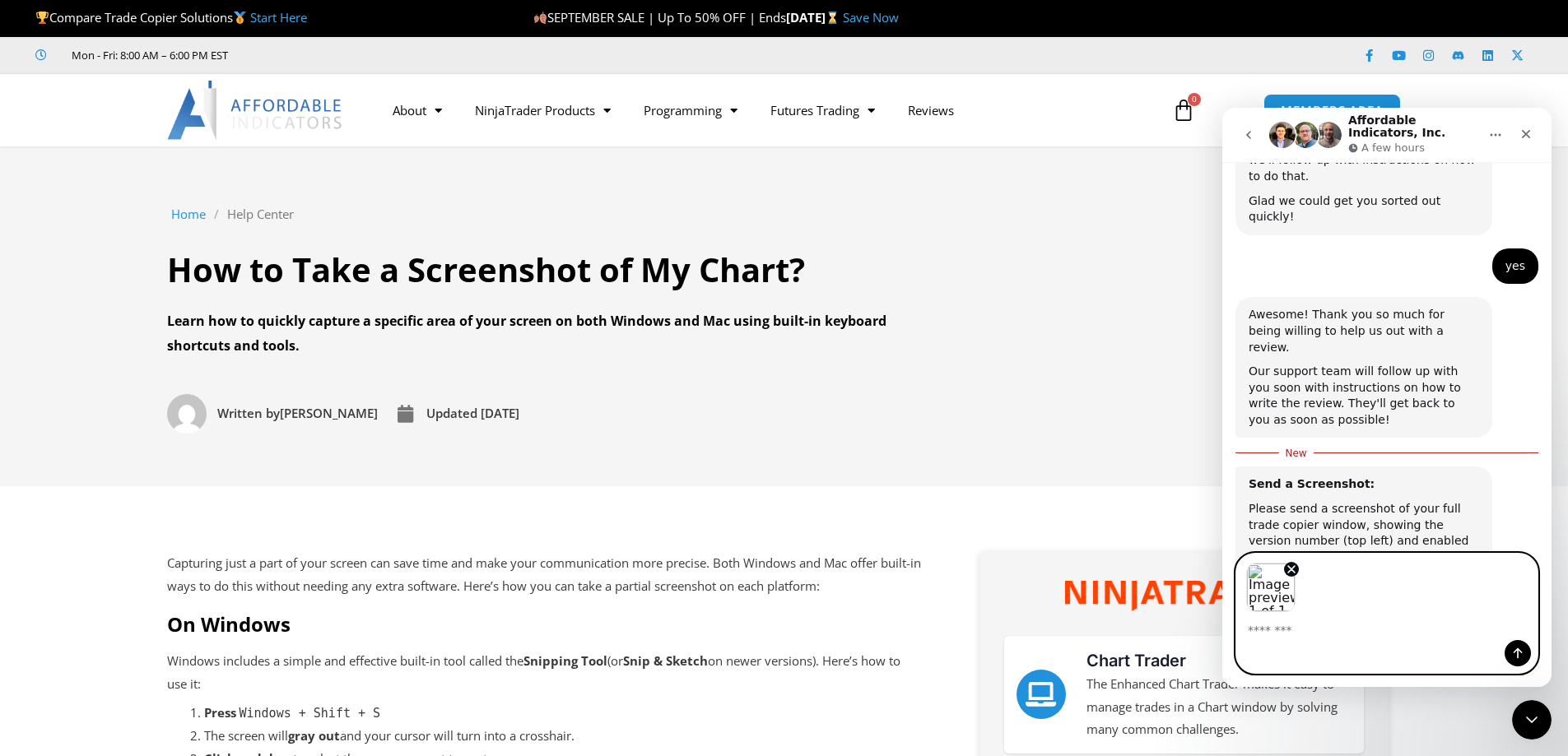
scroll to position [2391, 0]
